Goal: Navigation & Orientation: Find specific page/section

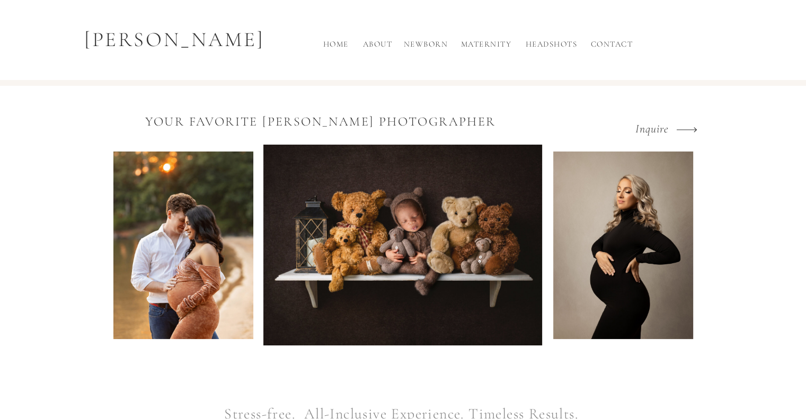
click at [370, 45] on h2 "About" at bounding box center [377, 46] width 35 height 17
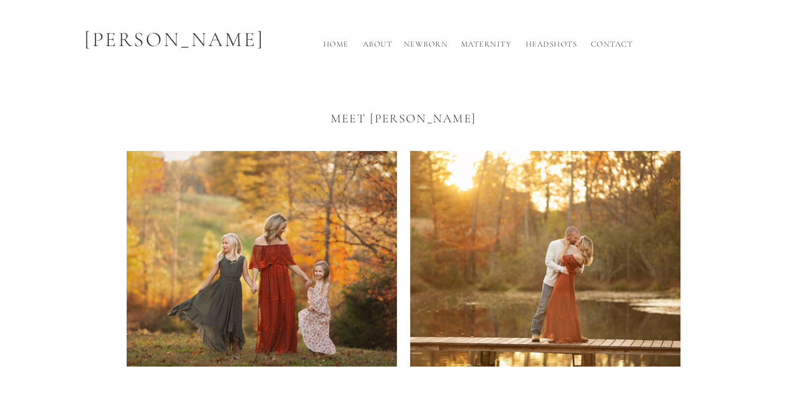
click at [333, 44] on h2 "Home" at bounding box center [336, 46] width 34 height 17
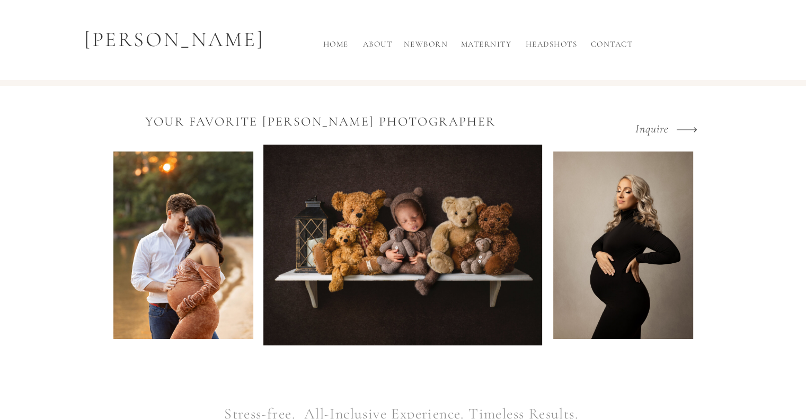
click at [382, 42] on h2 "About" at bounding box center [377, 46] width 35 height 17
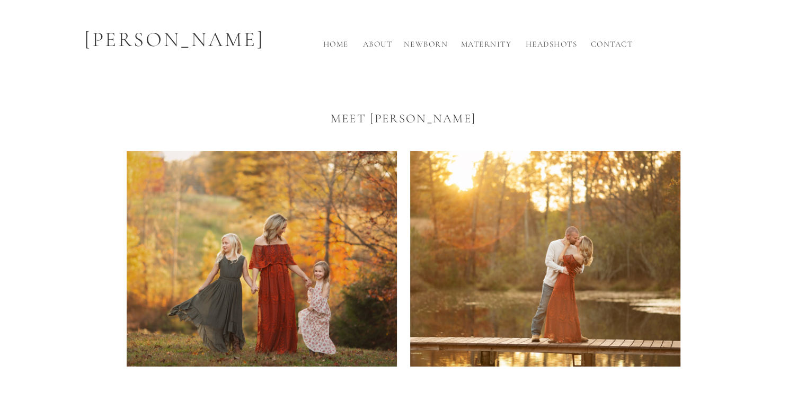
click at [535, 42] on h2 "Headshots" at bounding box center [552, 46] width 58 height 17
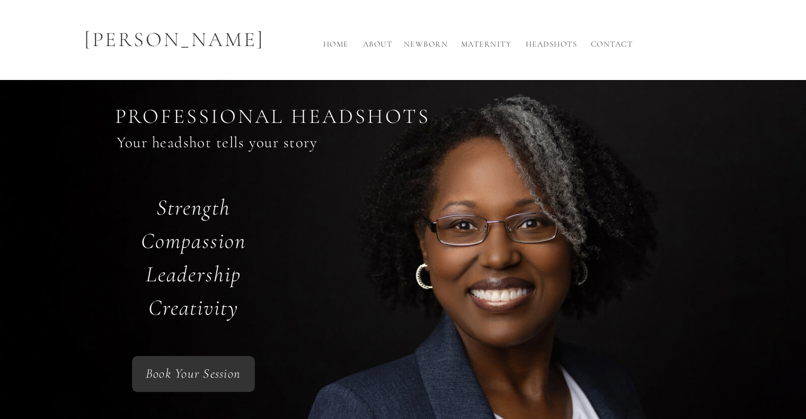
click at [339, 41] on h2 "Home" at bounding box center [336, 46] width 34 height 17
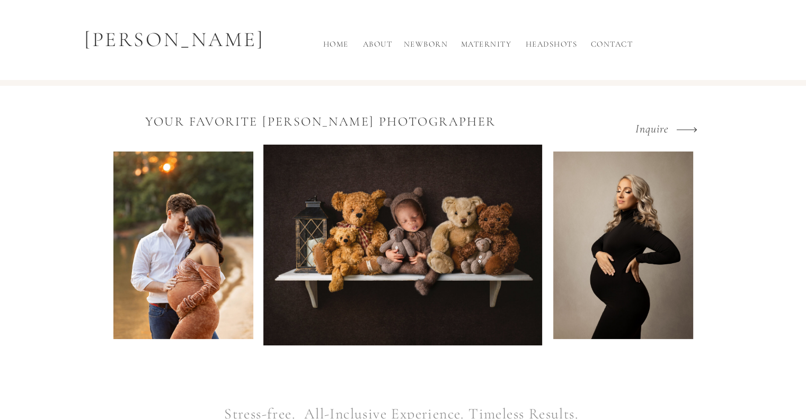
click at [615, 44] on h2 "Contact" at bounding box center [612, 46] width 48 height 17
